Goal: Check status: Check status

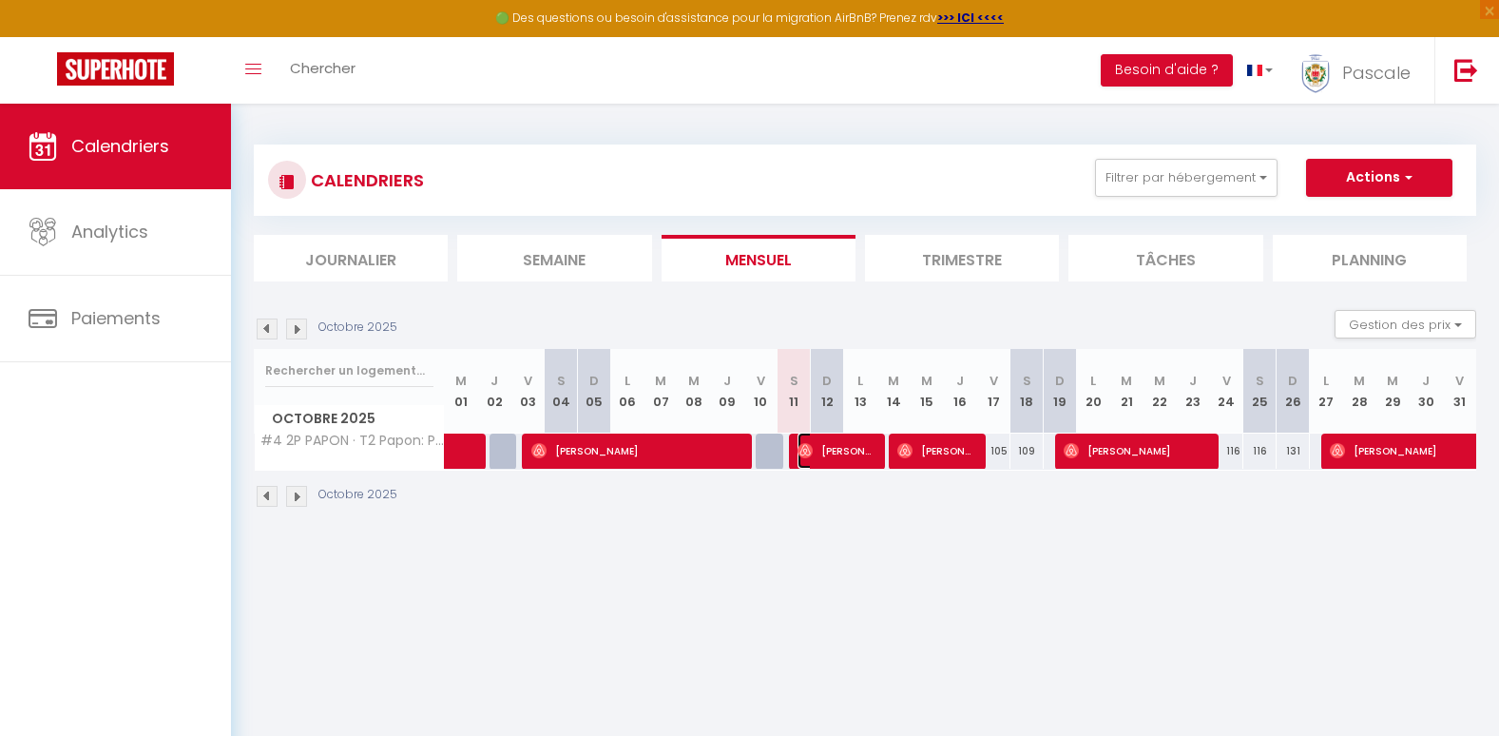
click at [837, 461] on span "[PERSON_NAME]" at bounding box center [837, 451] width 78 height 36
select select "OK"
select select "0"
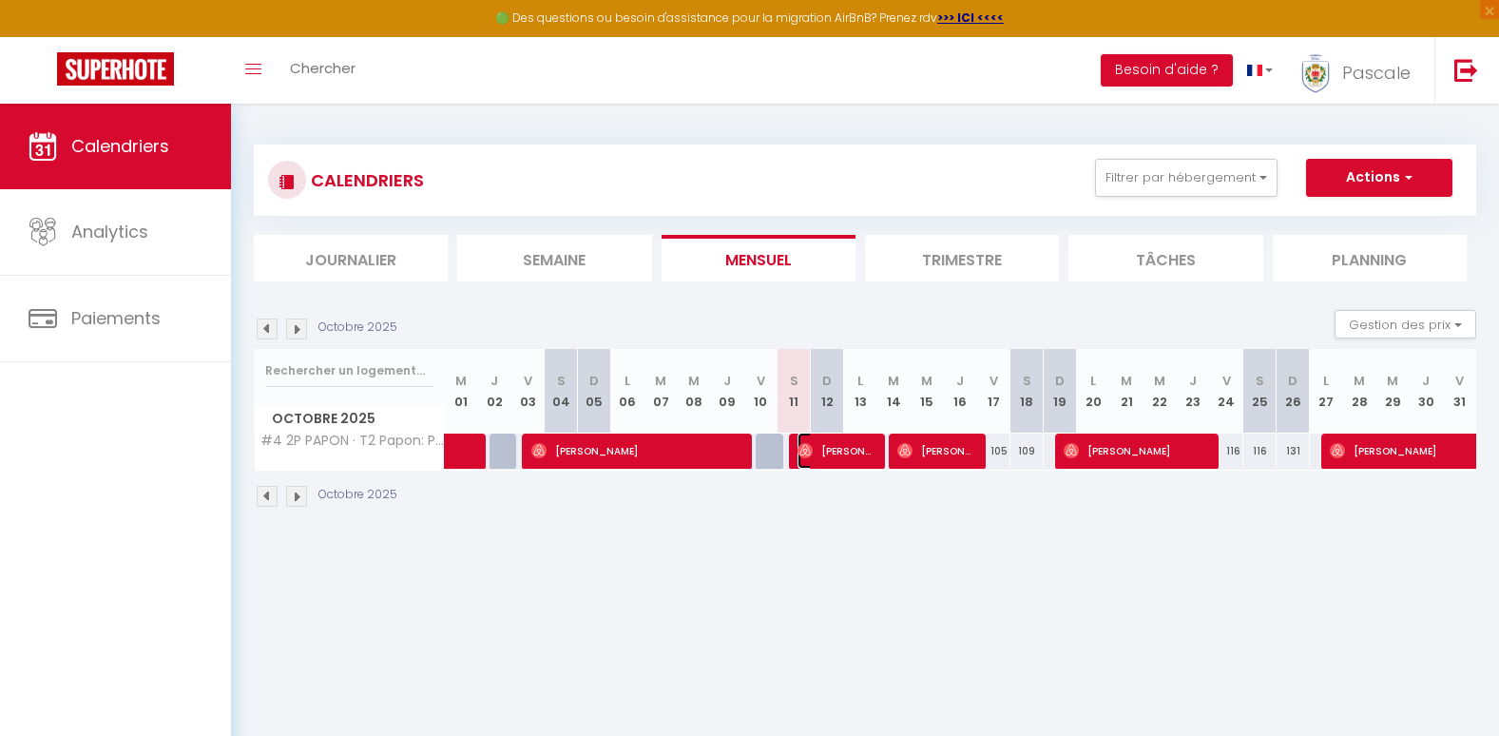
select select "1"
select select
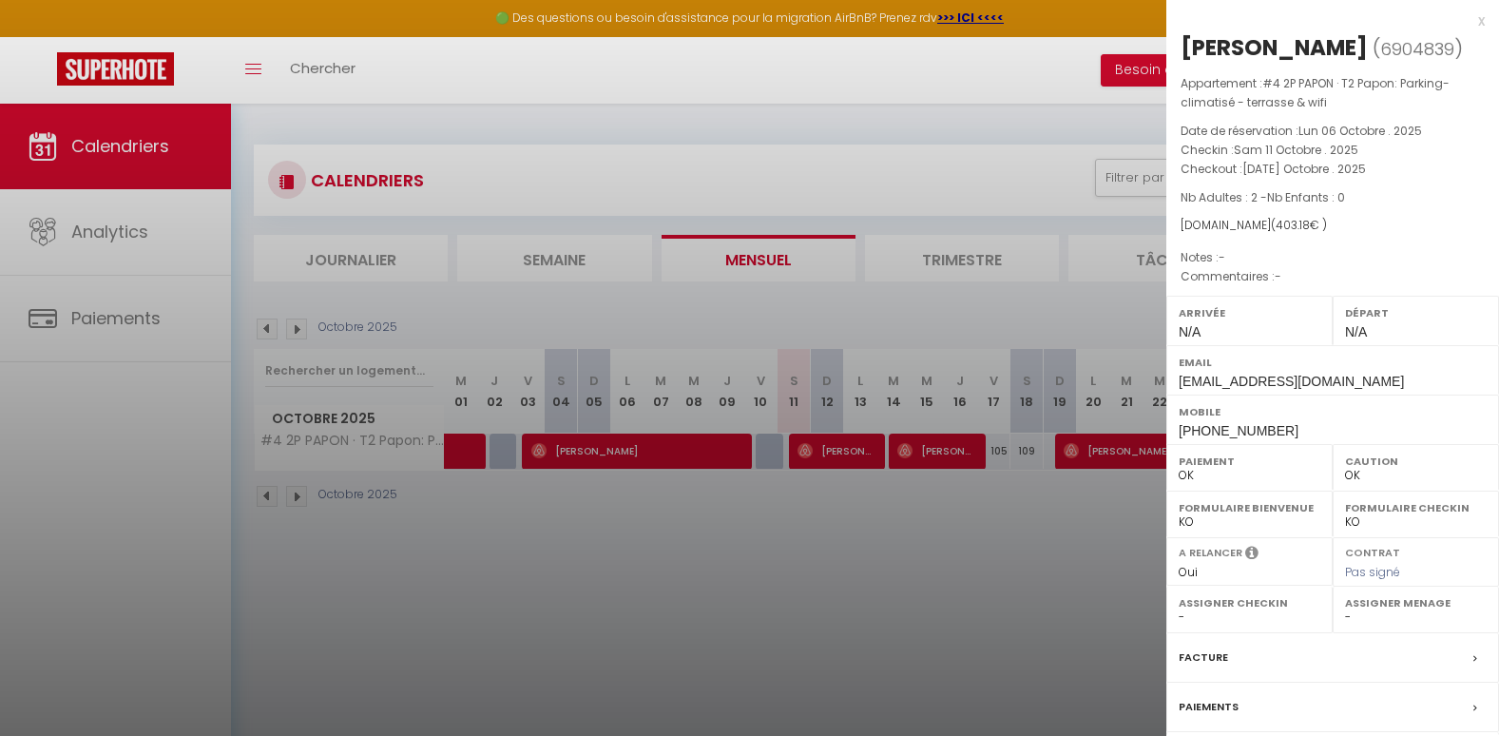
click at [1471, 26] on div "x [PERSON_NAME] ( 6904839 ) Appartement : #4 2P [PERSON_NAME] · T2 [PERSON_NAME…" at bounding box center [1333, 452] width 333 height 905
click at [1468, 22] on div "x" at bounding box center [1326, 21] width 318 height 23
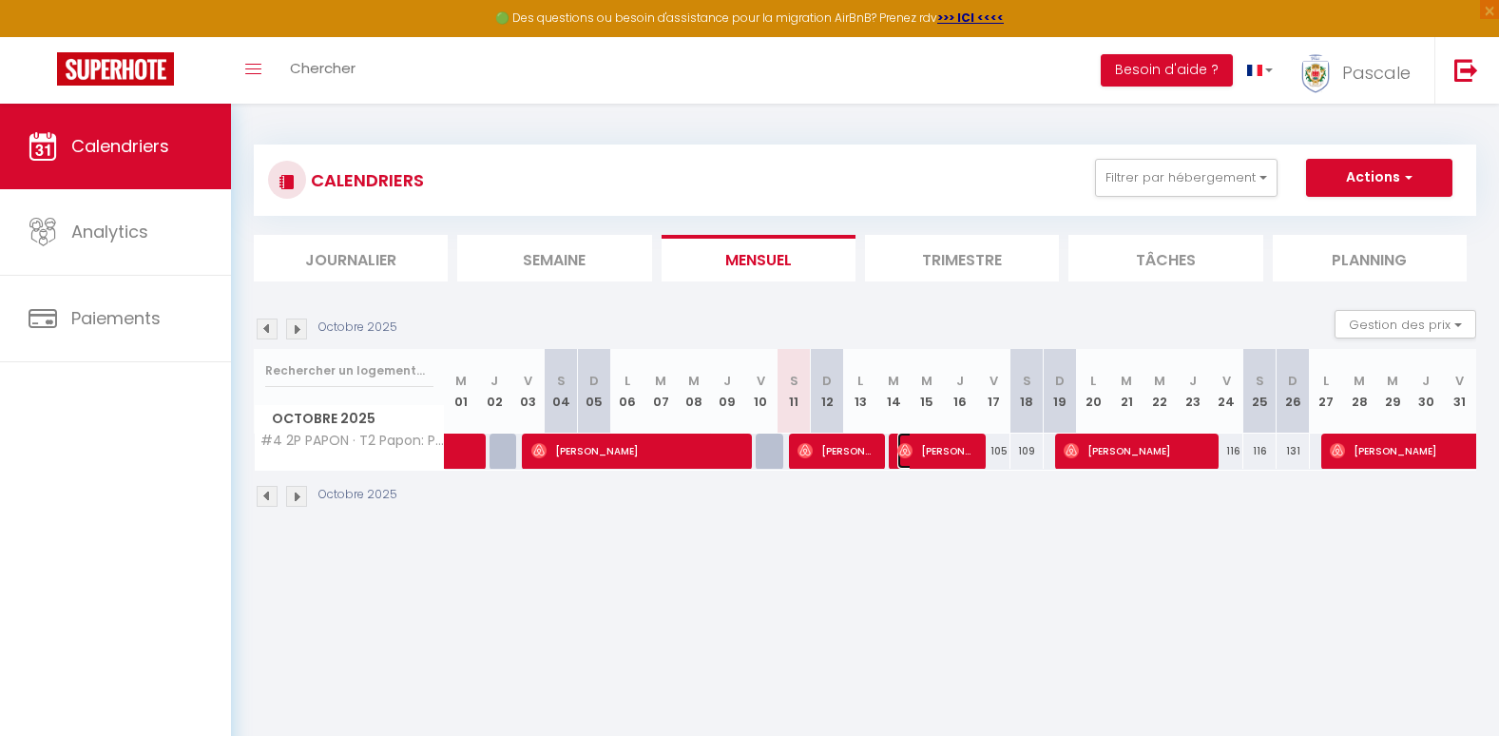
click at [915, 443] on span "[PERSON_NAME]" at bounding box center [936, 451] width 78 height 36
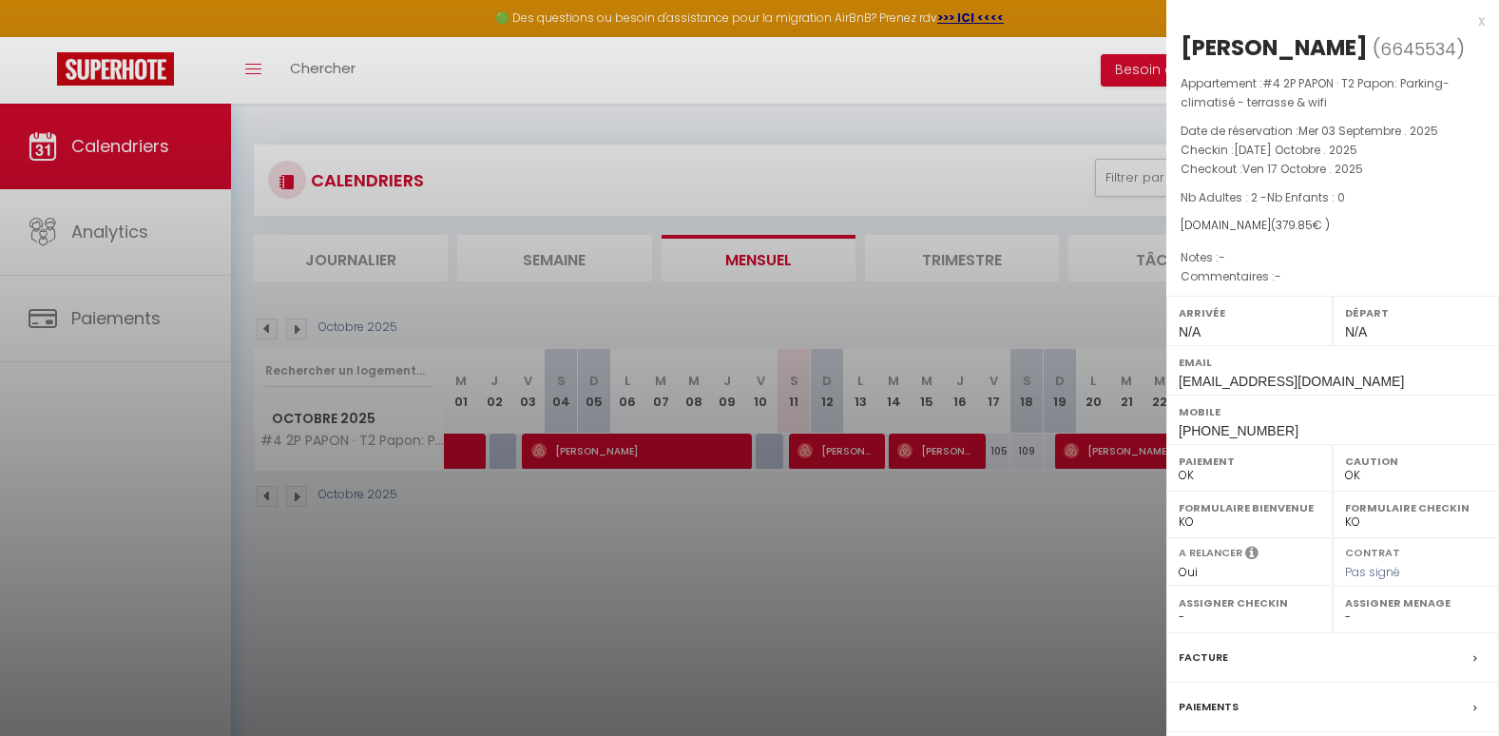
click at [1468, 21] on div "x" at bounding box center [1326, 21] width 318 height 23
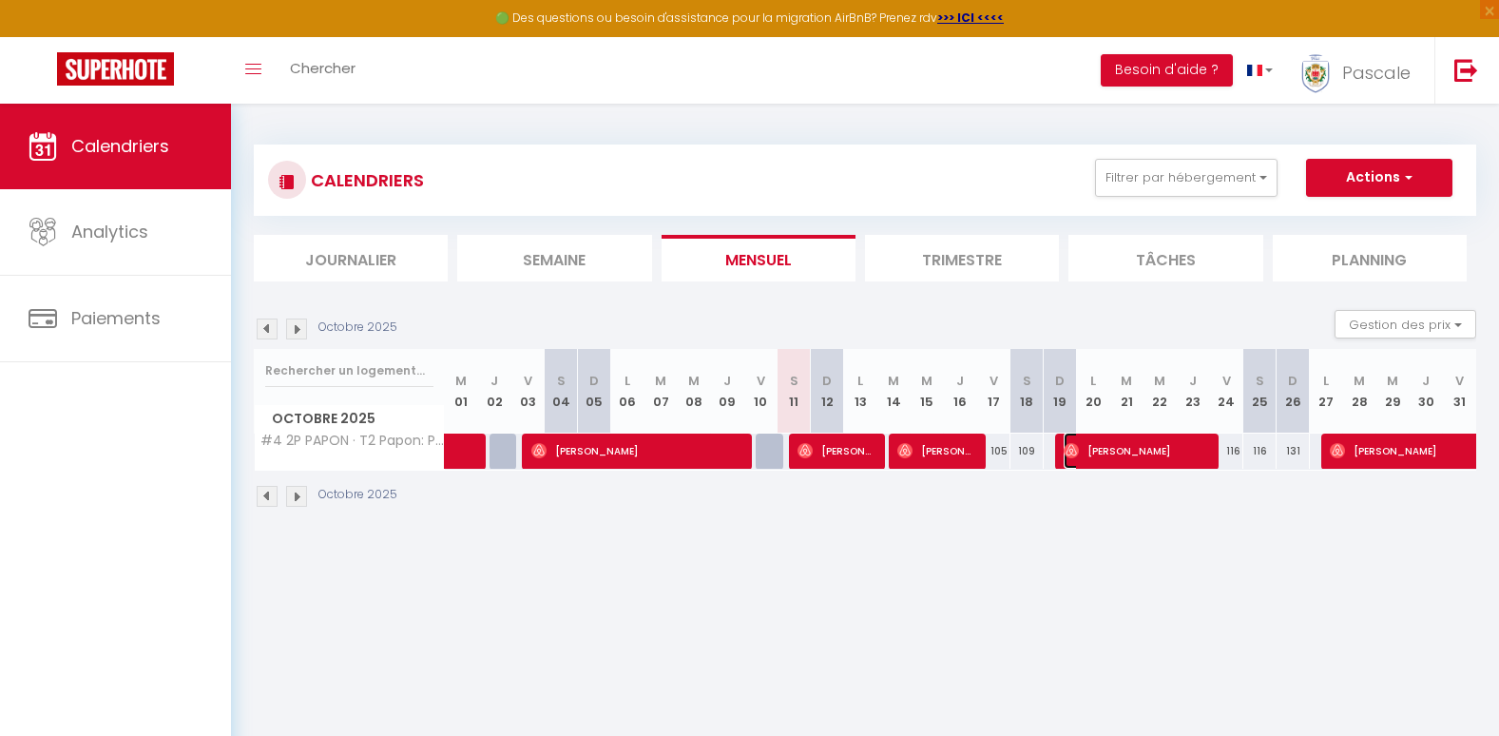
click at [1130, 445] on span "[PERSON_NAME]" at bounding box center [1136, 451] width 145 height 36
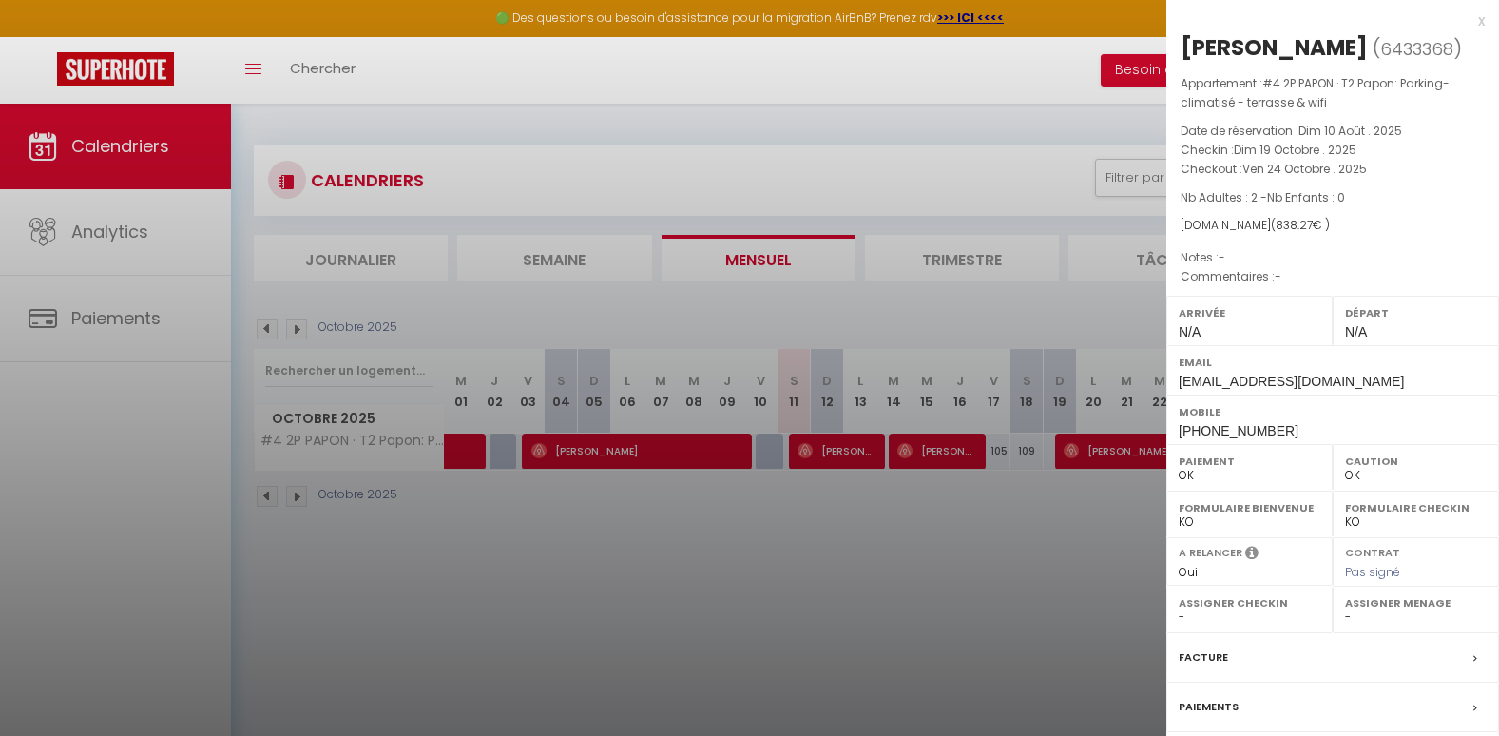
click at [1466, 26] on div "x" at bounding box center [1326, 21] width 318 height 23
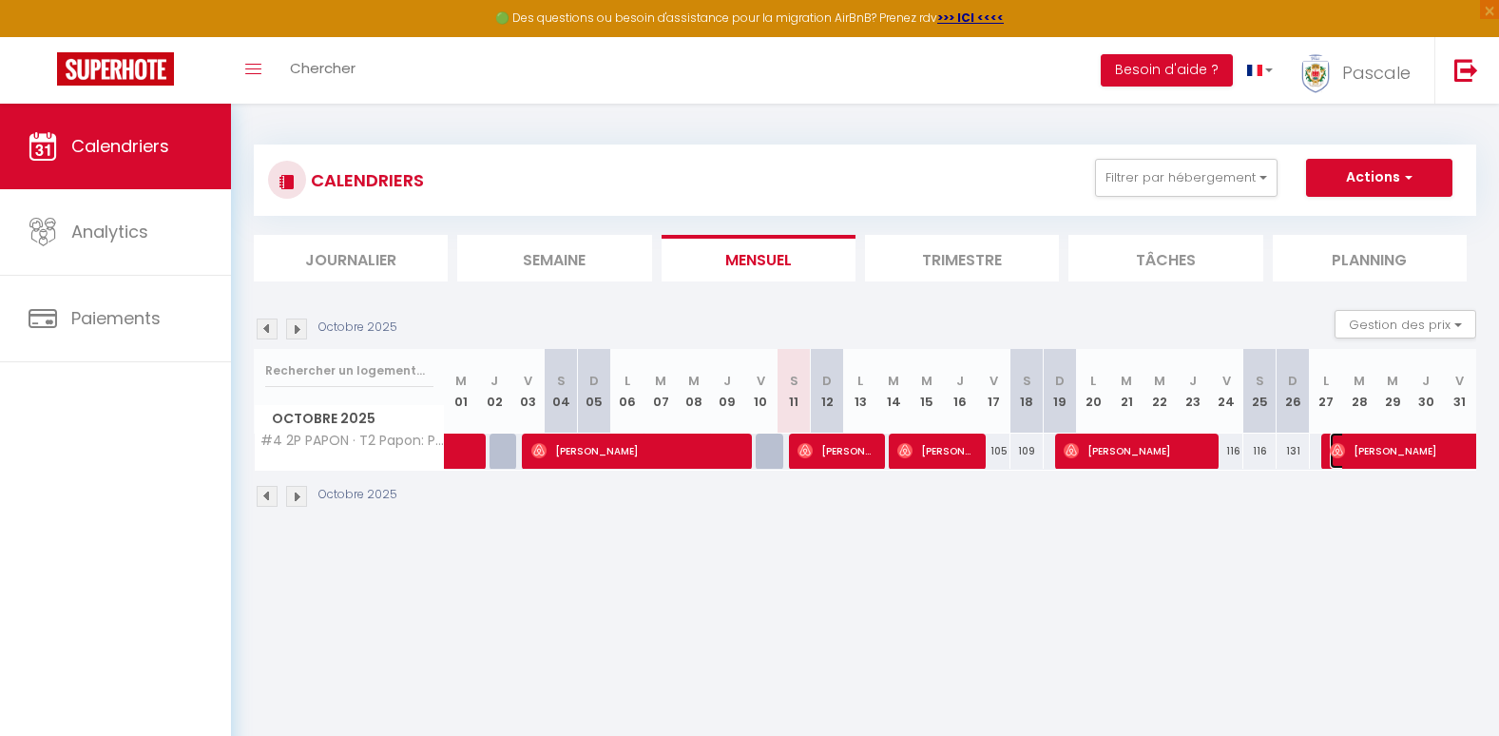
click at [1380, 439] on span "[PERSON_NAME]" at bounding box center [1527, 451] width 394 height 36
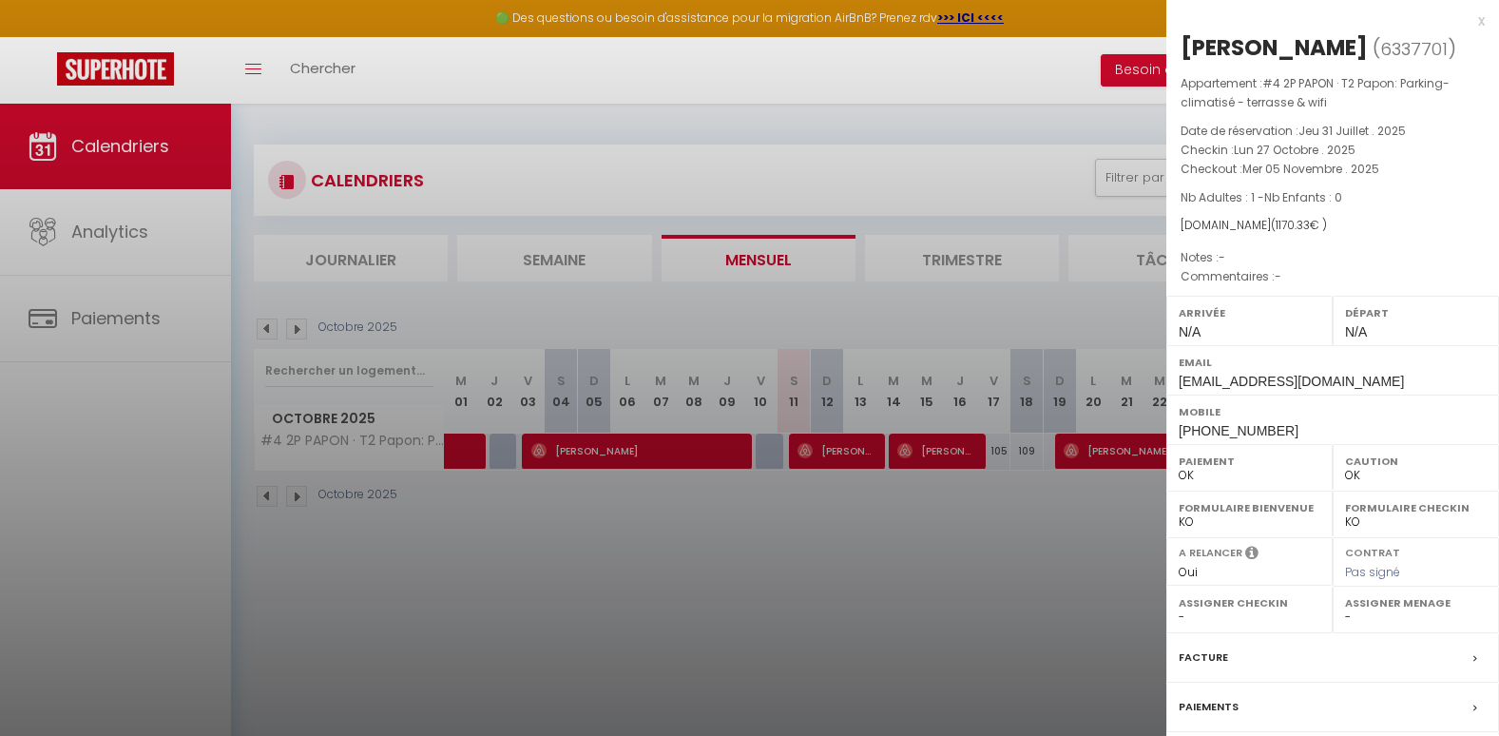
click at [1467, 24] on div "x" at bounding box center [1326, 21] width 318 height 23
